Goal: Task Accomplishment & Management: Manage account settings

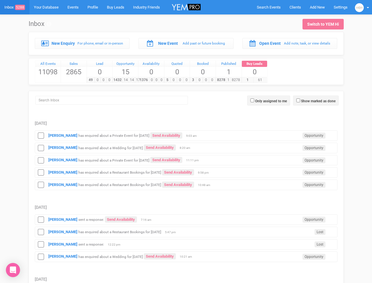
click at [186, 141] on td "Lisa has enquired about a Wedding for 13th September 2026 Send Availability Opp…" at bounding box center [186, 147] width 303 height 12
click at [269, 7] on span "Search Events" at bounding box center [269, 7] width 24 height 4
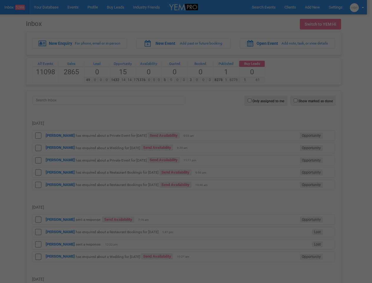
click at [317, 7] on div at bounding box center [186, 141] width 372 height 283
click at [362, 7] on div at bounding box center [186, 141] width 372 height 283
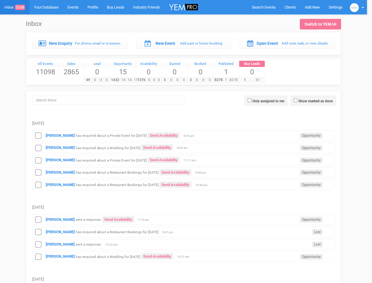
click at [269, 100] on label "Only assigned to me" at bounding box center [269, 100] width 32 height 5
click at [252, 100] on input "Only assigned to me" at bounding box center [250, 100] width 4 height 4
checkbox input "true"
